Goal: Task Accomplishment & Management: Use online tool/utility

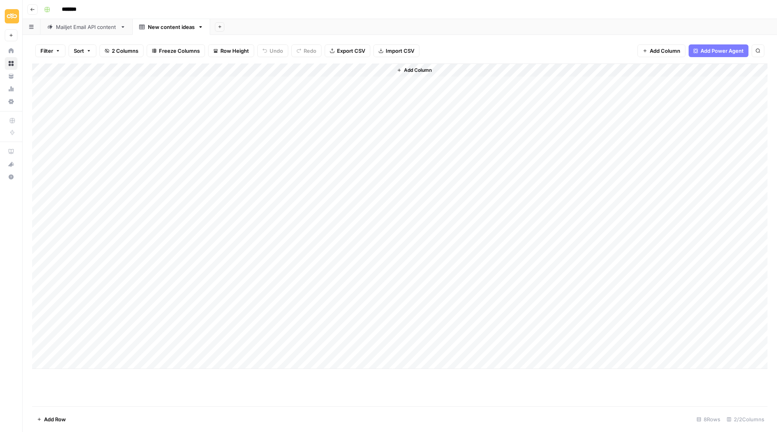
click at [95, 28] on div "Mailjet Email API content" at bounding box center [86, 27] width 61 height 8
click at [692, 204] on div "Add Column" at bounding box center [400, 235] width 736 height 344
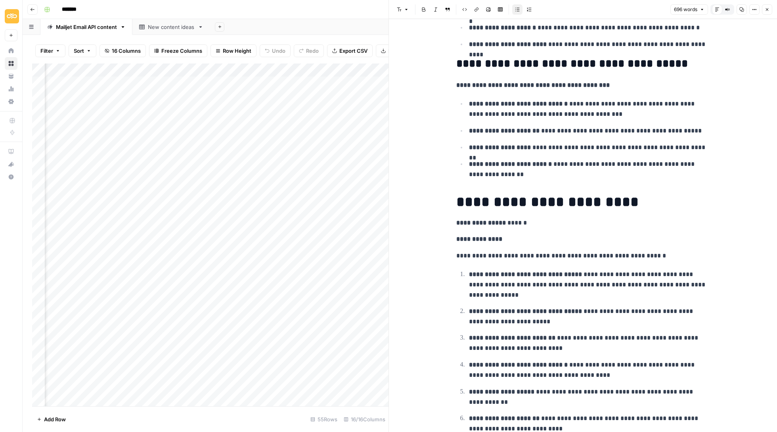
scroll to position [630, 0]
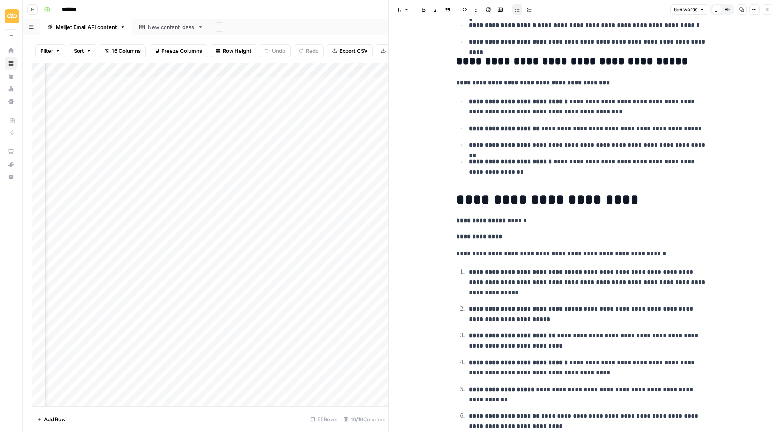
click at [770, 11] on button "Close" at bounding box center [767, 9] width 10 height 10
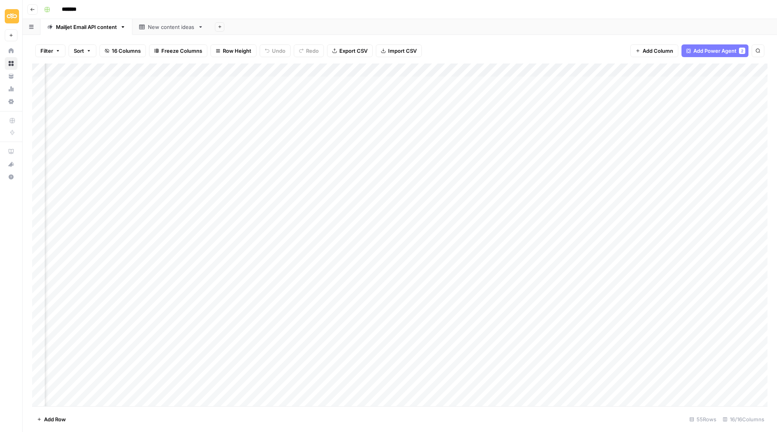
click at [665, 171] on div "Add Column" at bounding box center [400, 235] width 736 height 344
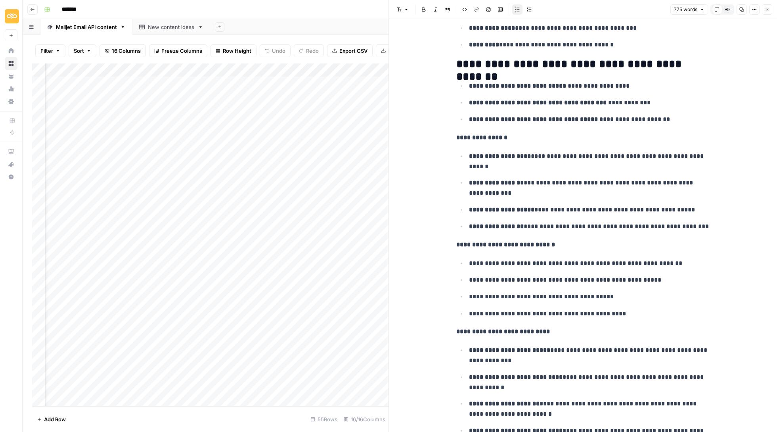
scroll to position [1335, 0]
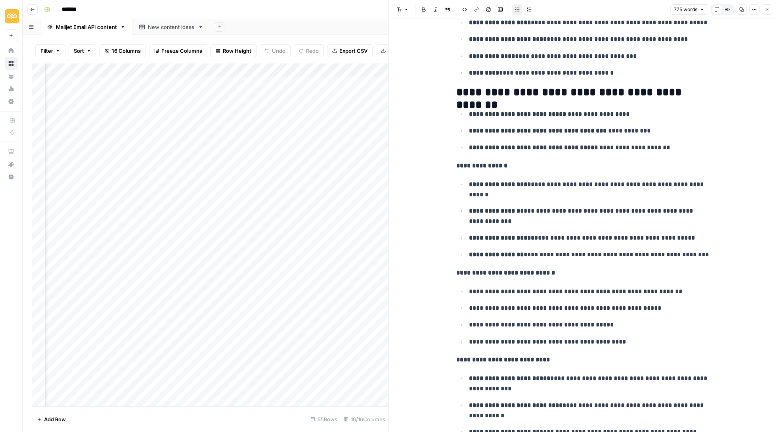
click at [766, 7] on icon "button" at bounding box center [767, 9] width 5 height 5
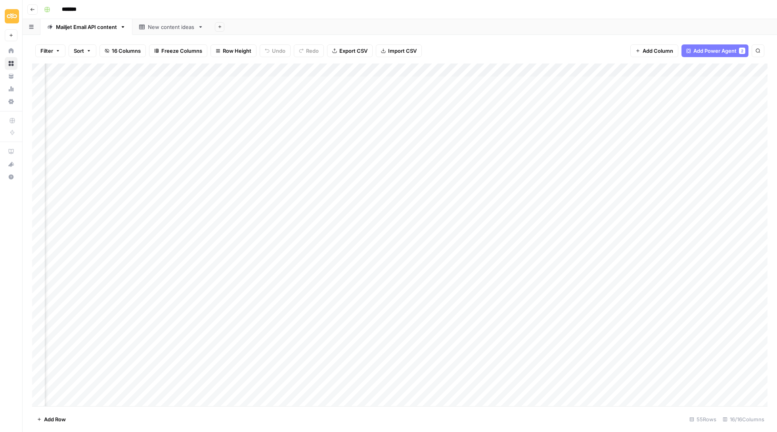
click at [167, 24] on div "New content ideas" at bounding box center [171, 27] width 47 height 8
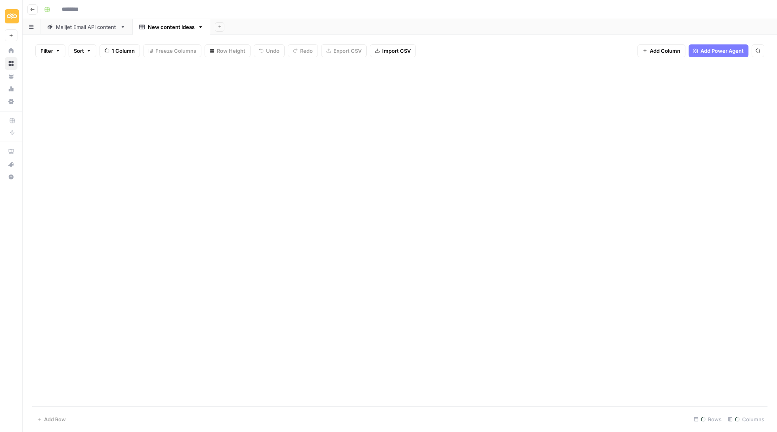
type input "*******"
